Goal: Communication & Community: Answer question/provide support

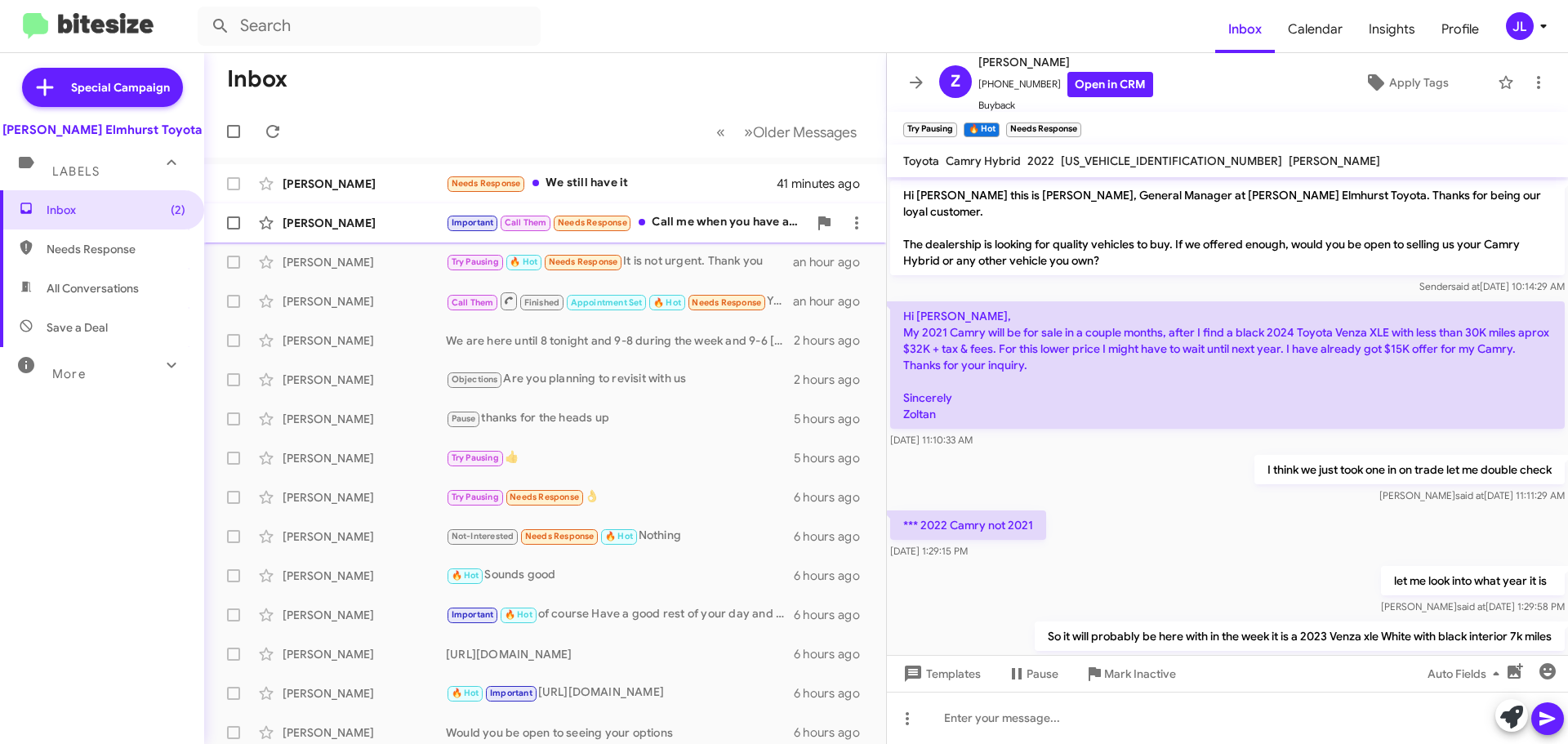
scroll to position [294, 0]
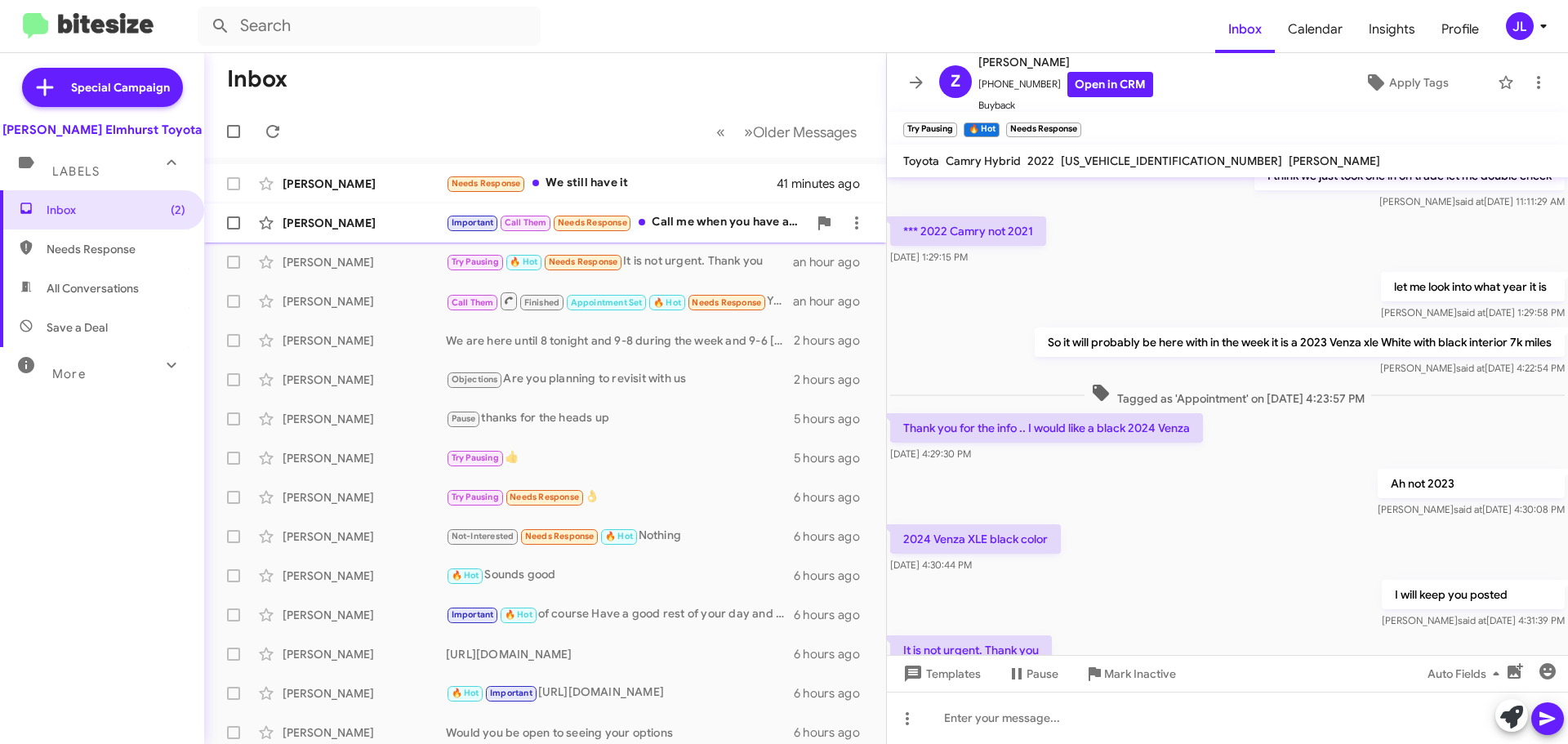
click at [703, 217] on div "Important Call Them Needs Response Call me when you have a chance." at bounding box center [626, 222] width 361 height 18
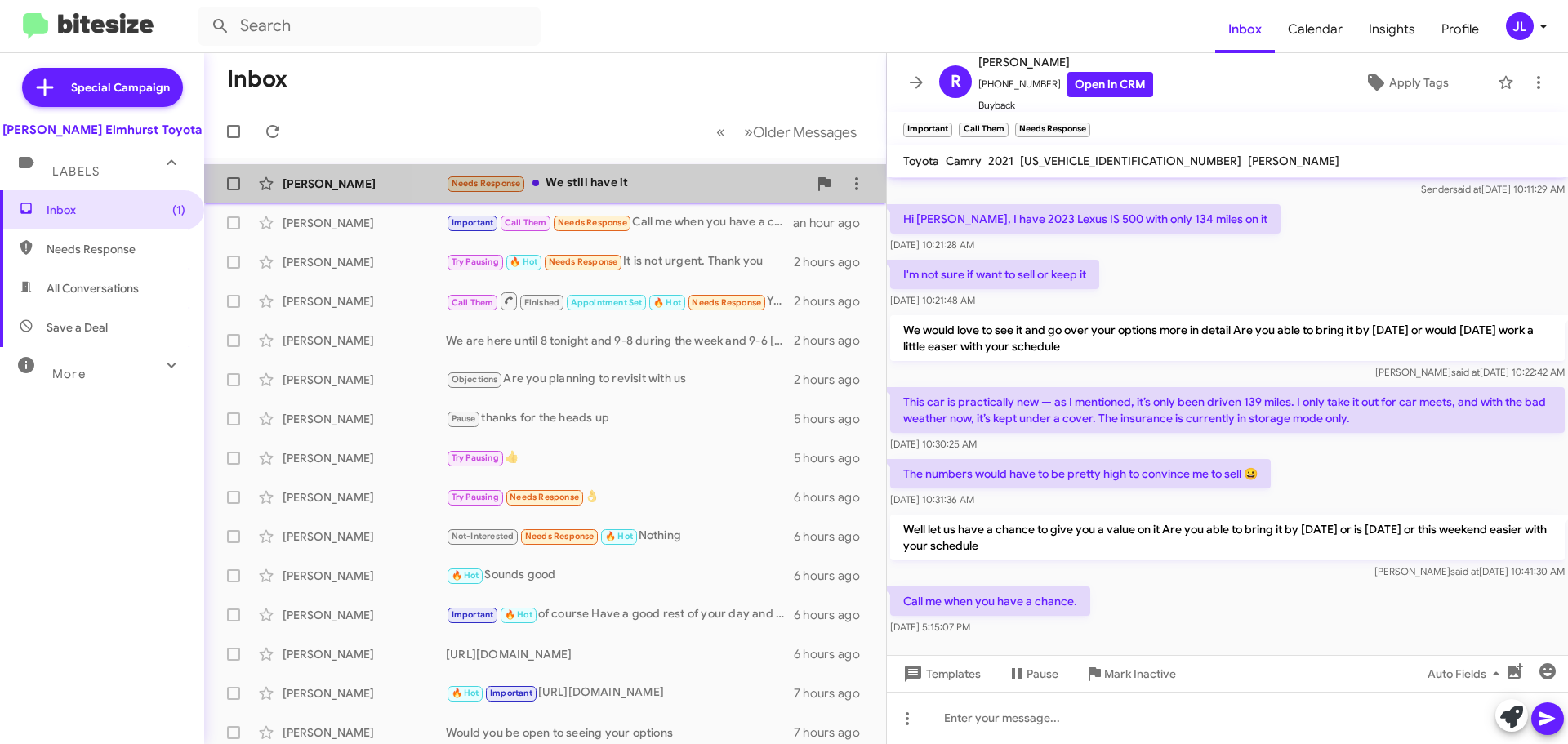
click at [658, 186] on div "Needs Response We still have it" at bounding box center [626, 183] width 361 height 18
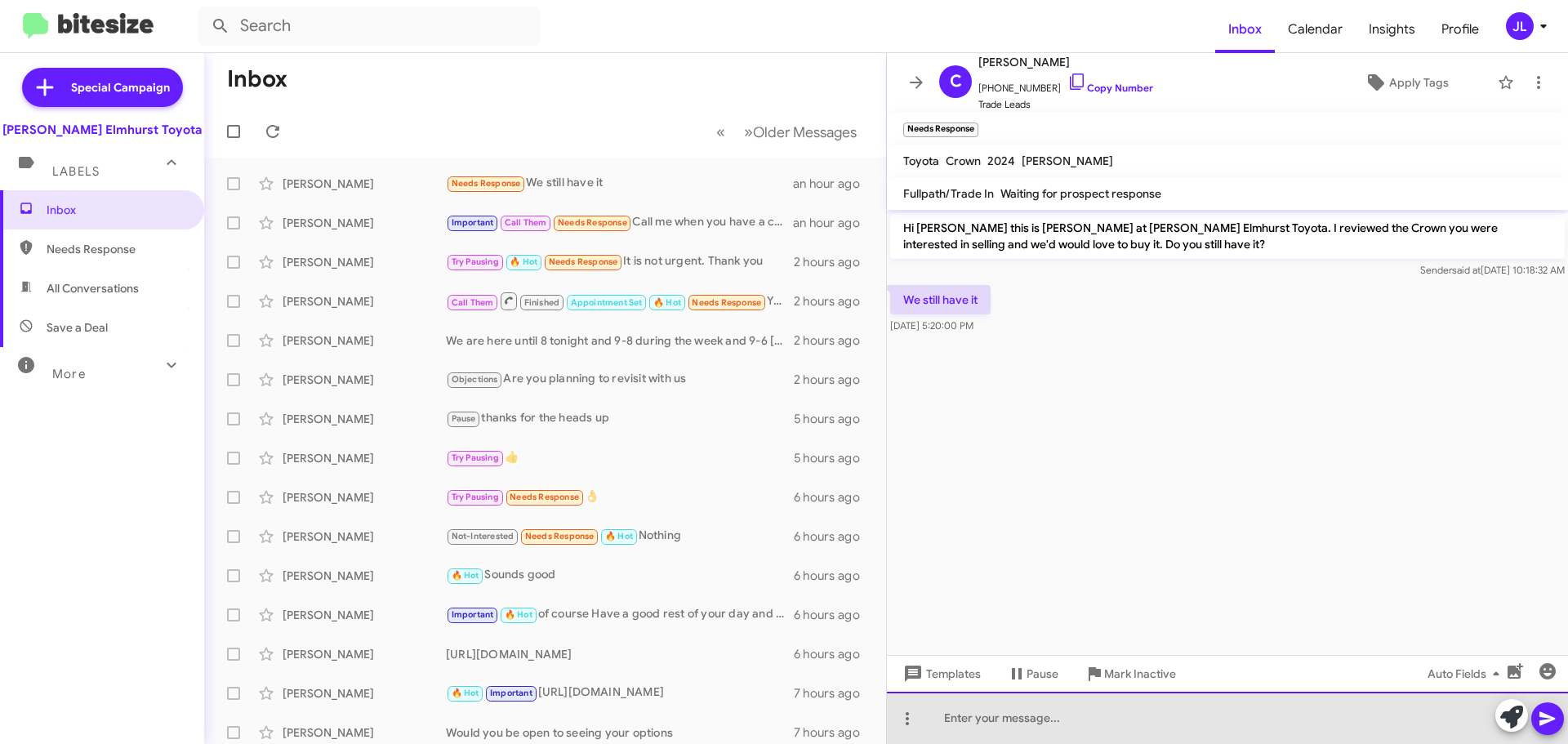
click at [1057, 716] on div at bounding box center [1227, 717] width 681 height 52
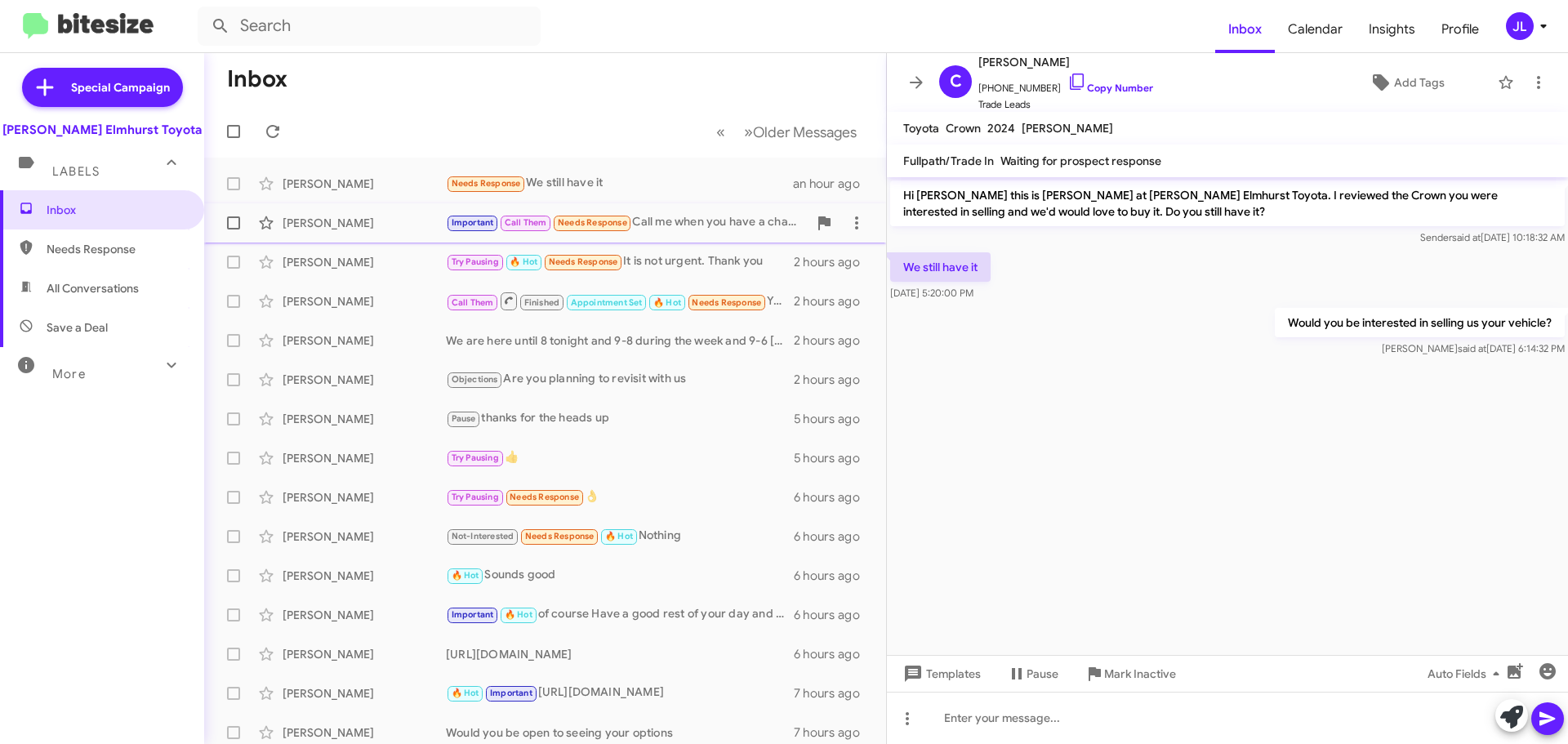
click at [684, 219] on div "Important Call Them Needs Response Call me when you have a chance." at bounding box center [626, 222] width 361 height 18
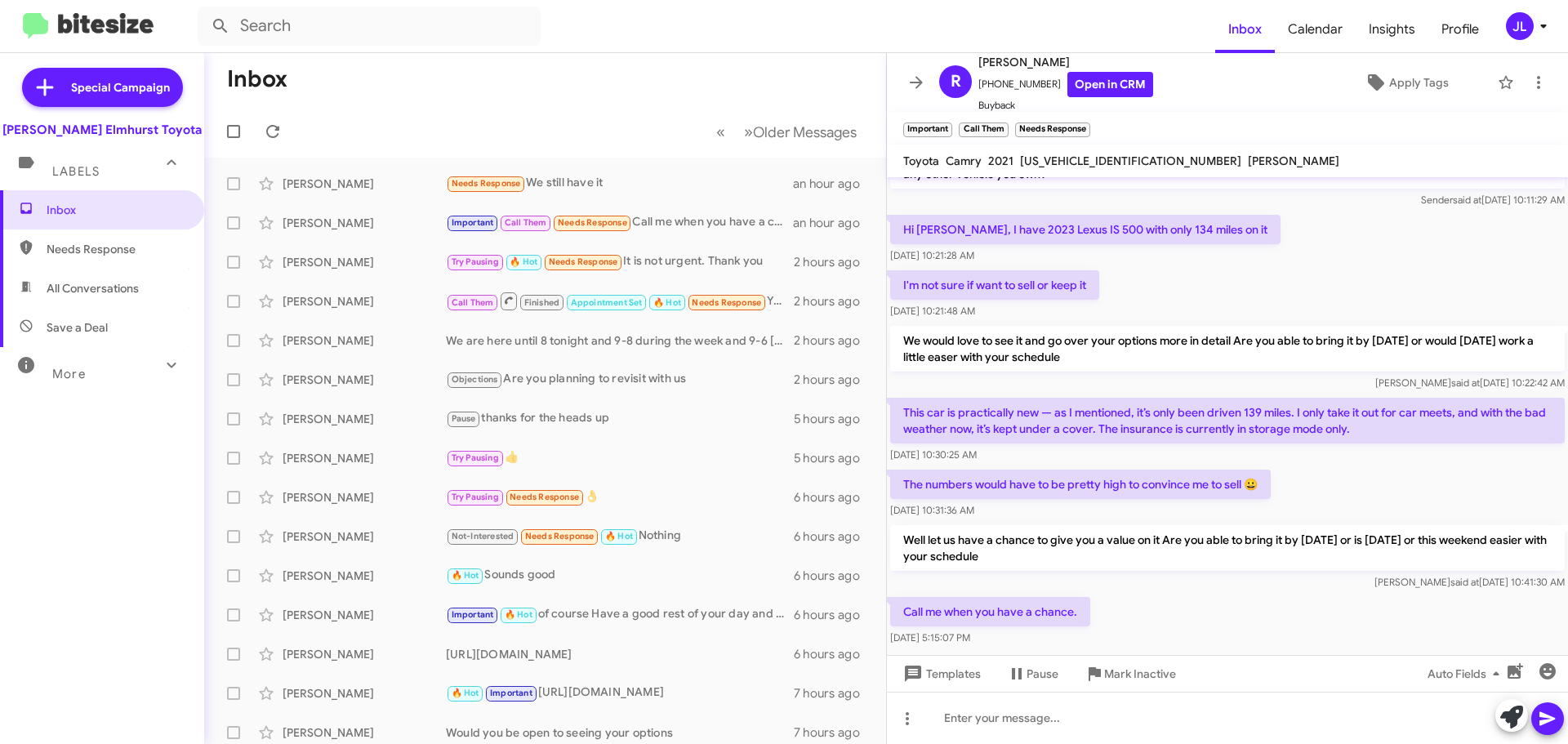
scroll to position [97, 0]
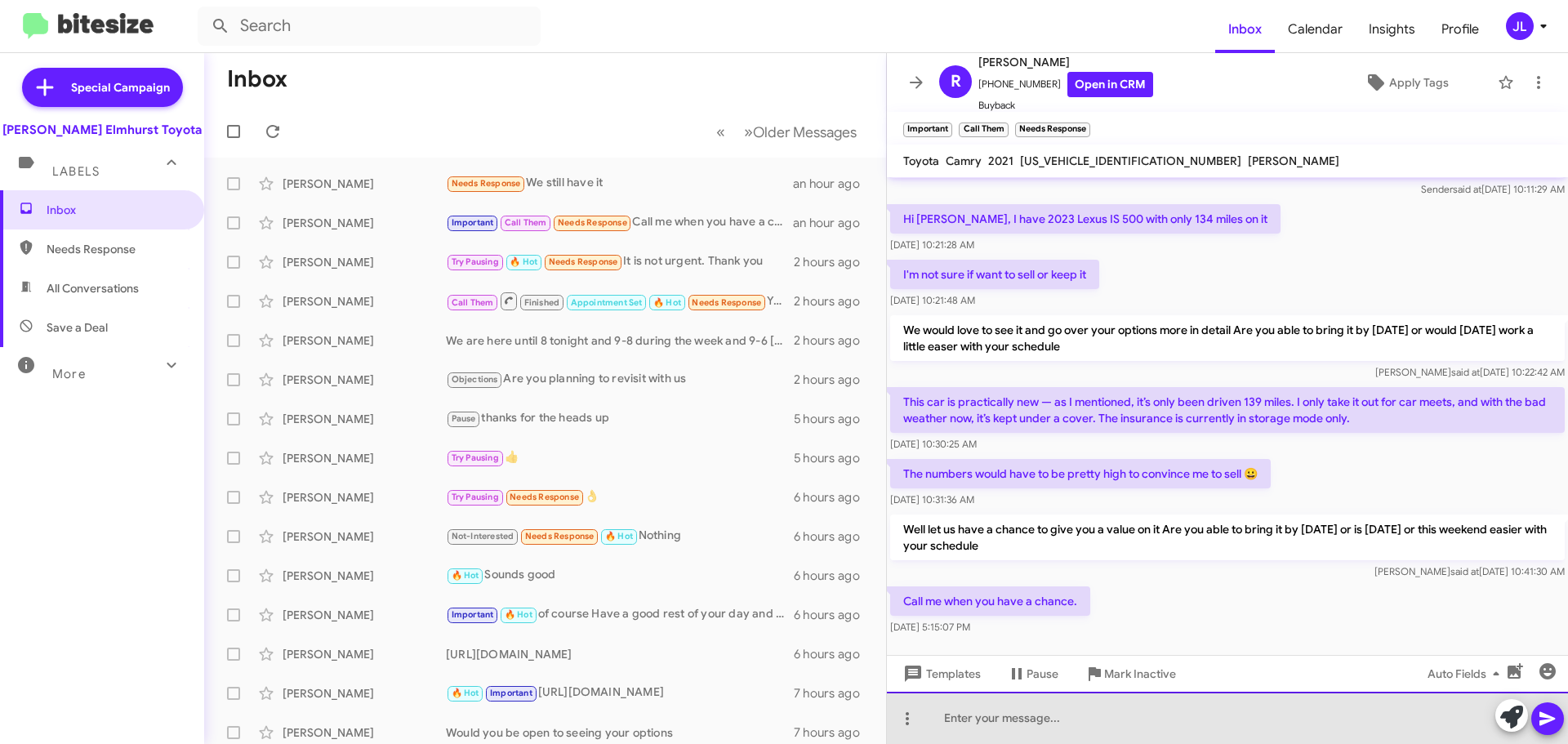
click at [1178, 717] on div at bounding box center [1227, 717] width 681 height 52
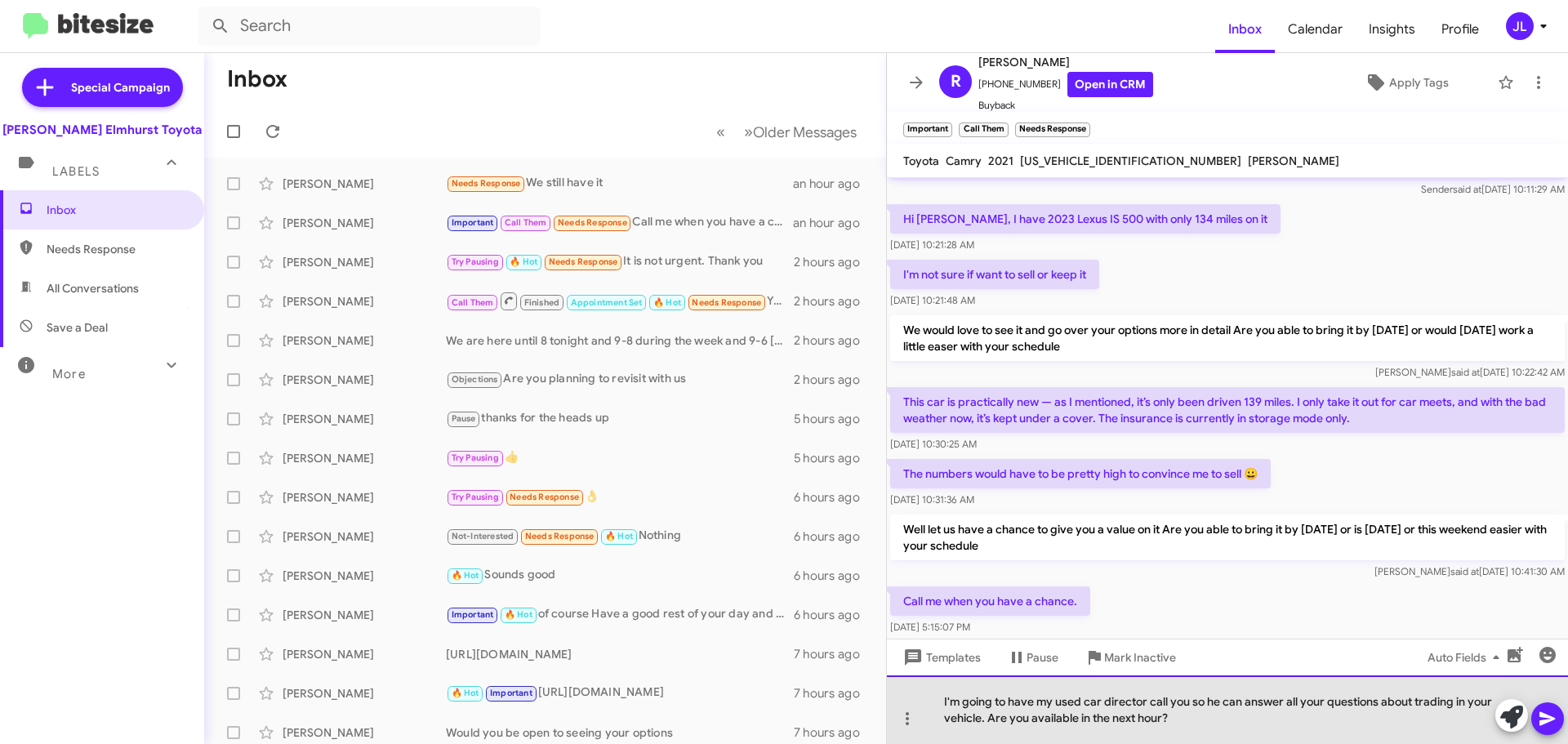
click at [1231, 704] on div "I'm going to have my used car director call you so he can answer all your quest…" at bounding box center [1227, 710] width 681 height 69
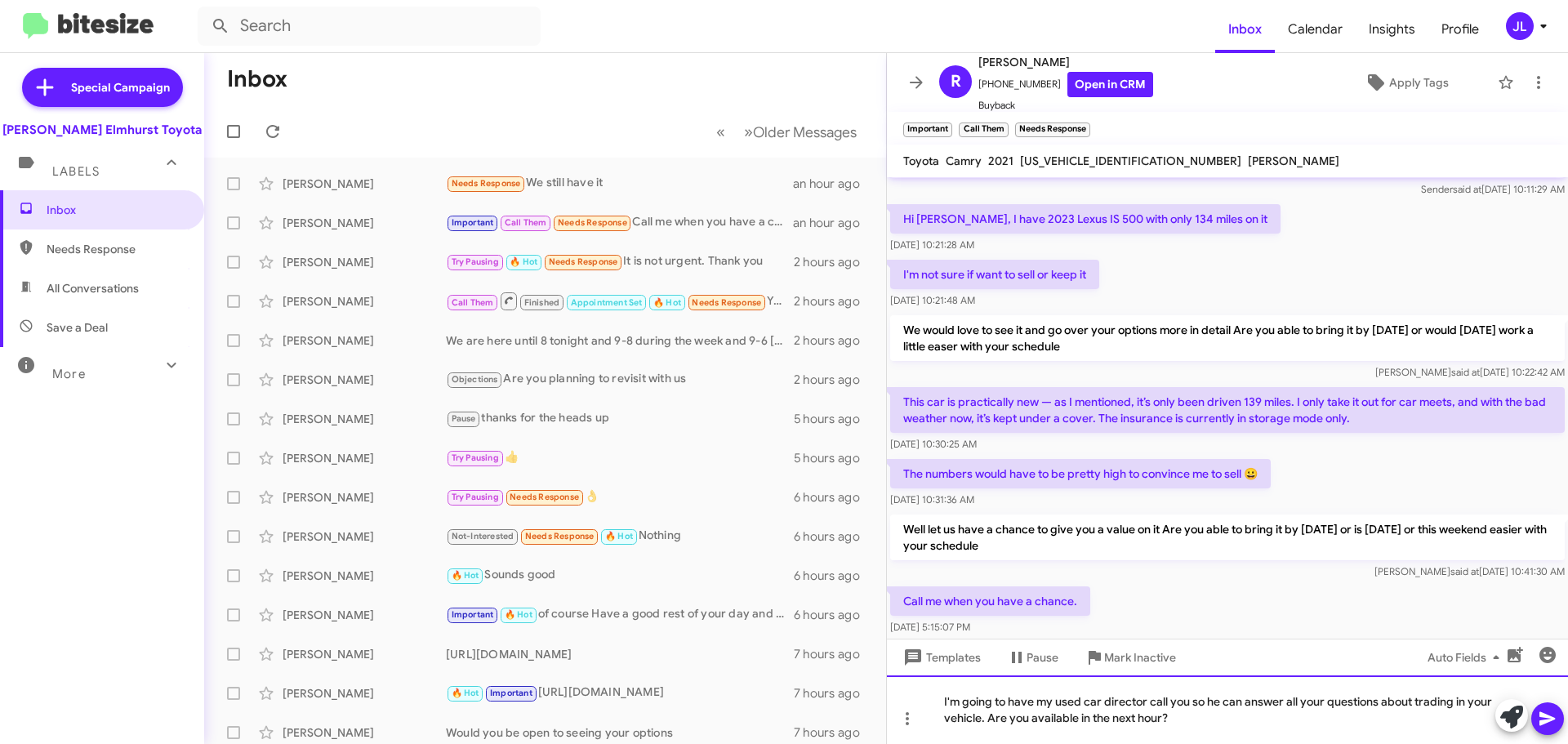
click at [1252, 717] on div "I'm going to have my used car director call you so he can answer all your quest…" at bounding box center [1227, 710] width 681 height 69
click at [1550, 711] on icon at bounding box center [1547, 718] width 19 height 19
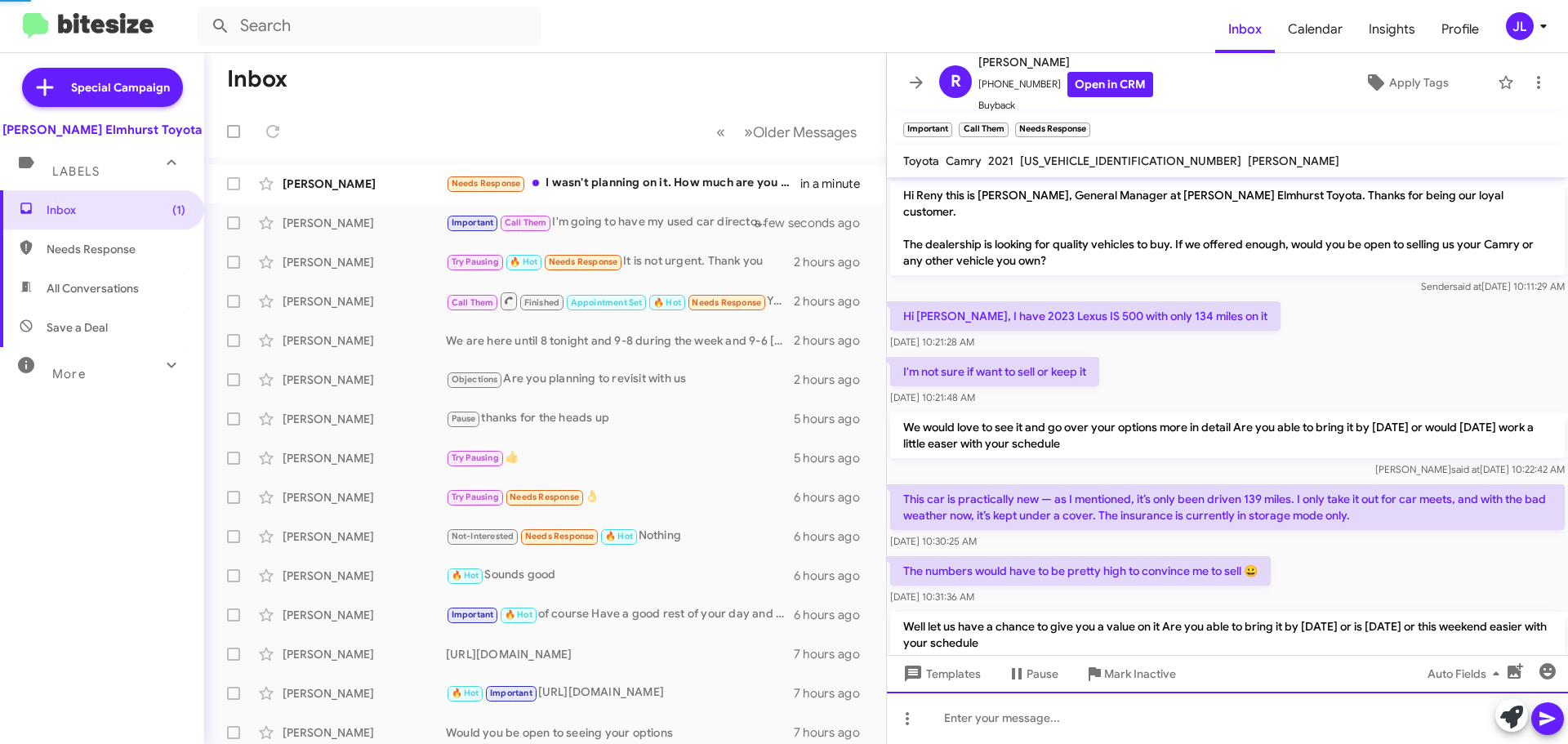
scroll to position [233, 0]
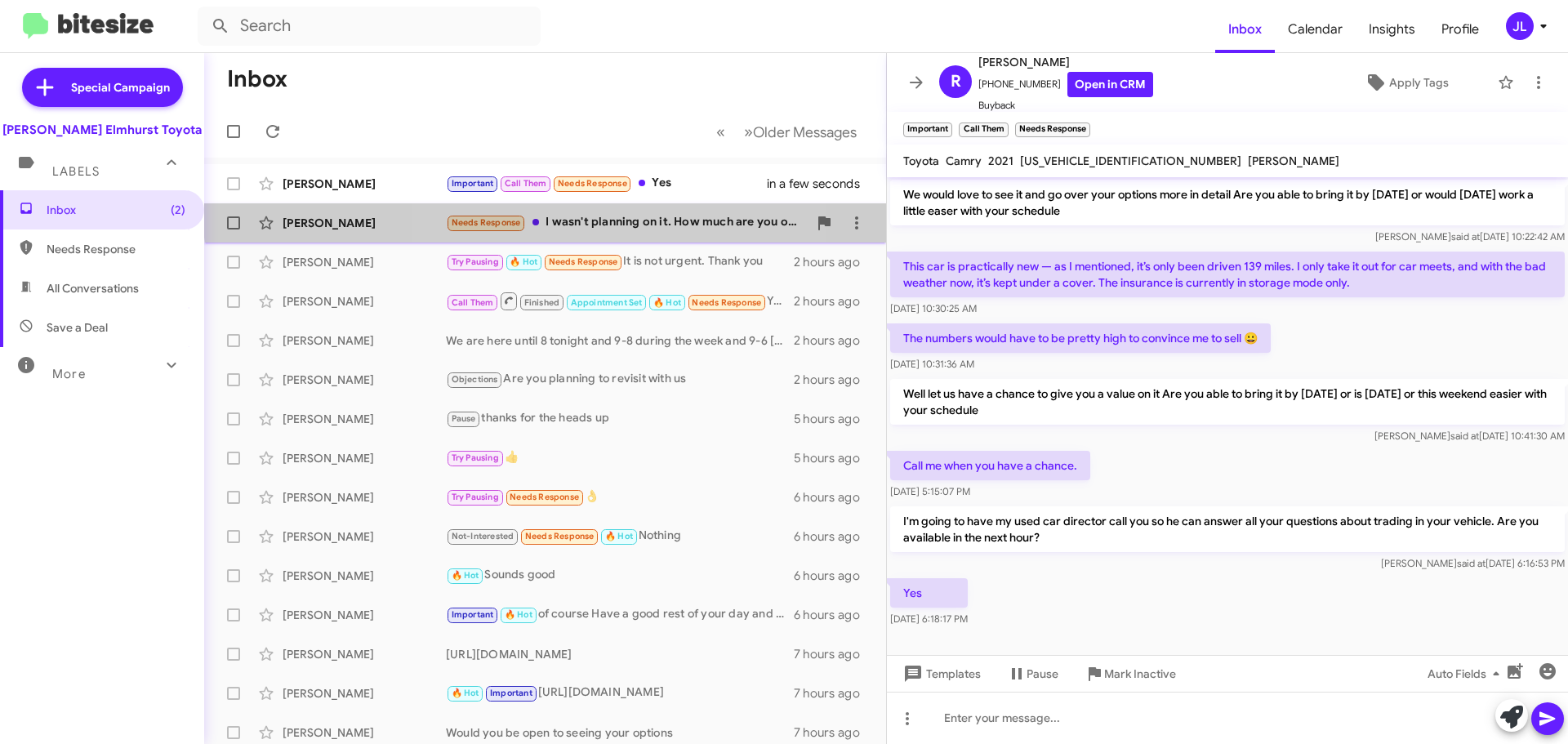
click at [612, 211] on div "[PERSON_NAME] Needs Response I wasn't planning on it. How much are you offering…" at bounding box center [545, 222] width 656 height 33
